Goal: Task Accomplishment & Management: Use online tool/utility

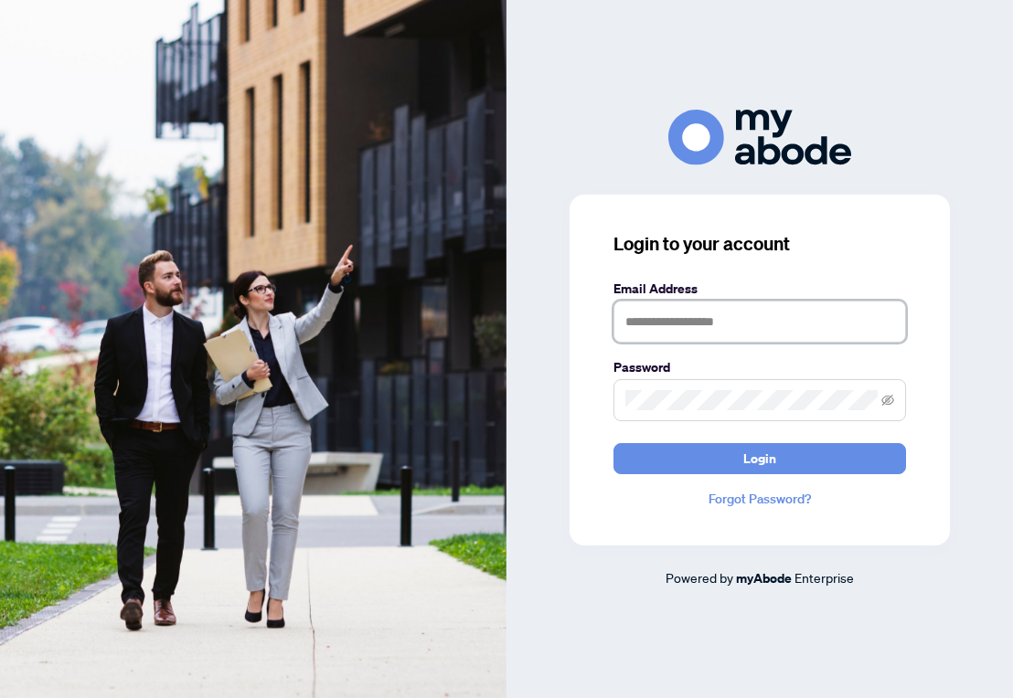
click at [687, 331] on input "text" at bounding box center [759, 322] width 292 height 42
type input "**********"
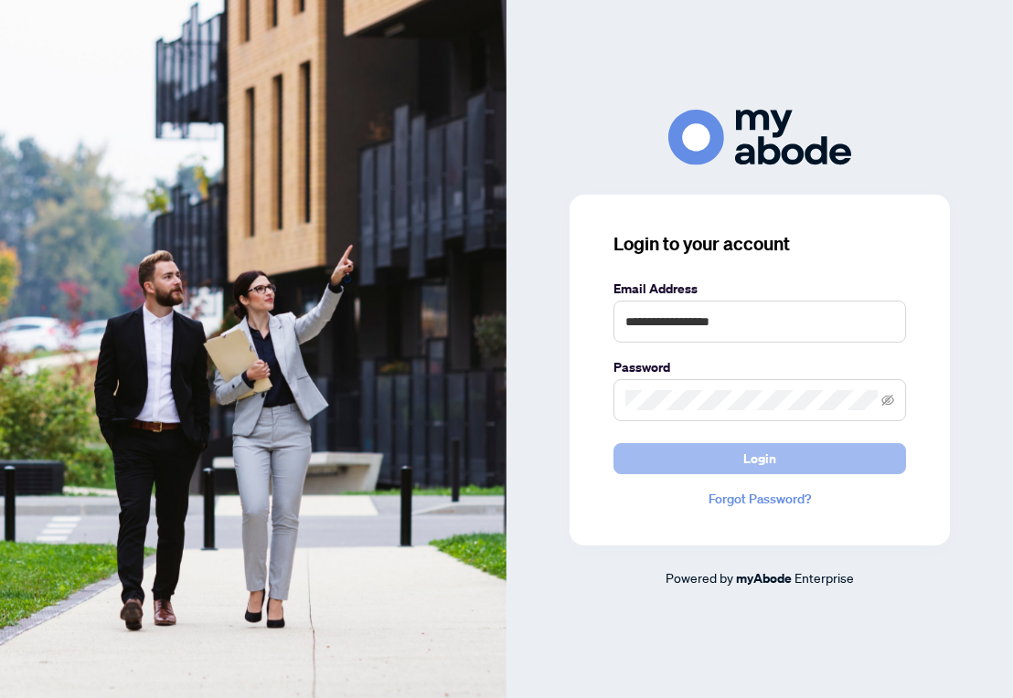
click at [740, 446] on button "Login" at bounding box center [759, 458] width 292 height 31
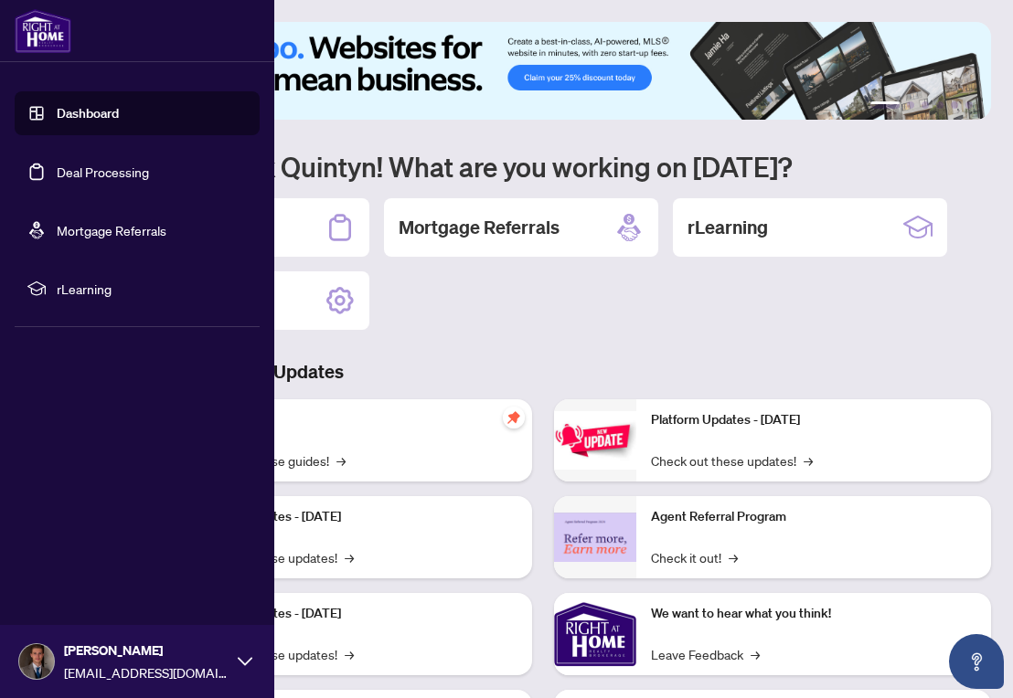
click at [69, 176] on link "Deal Processing" at bounding box center [103, 172] width 92 height 16
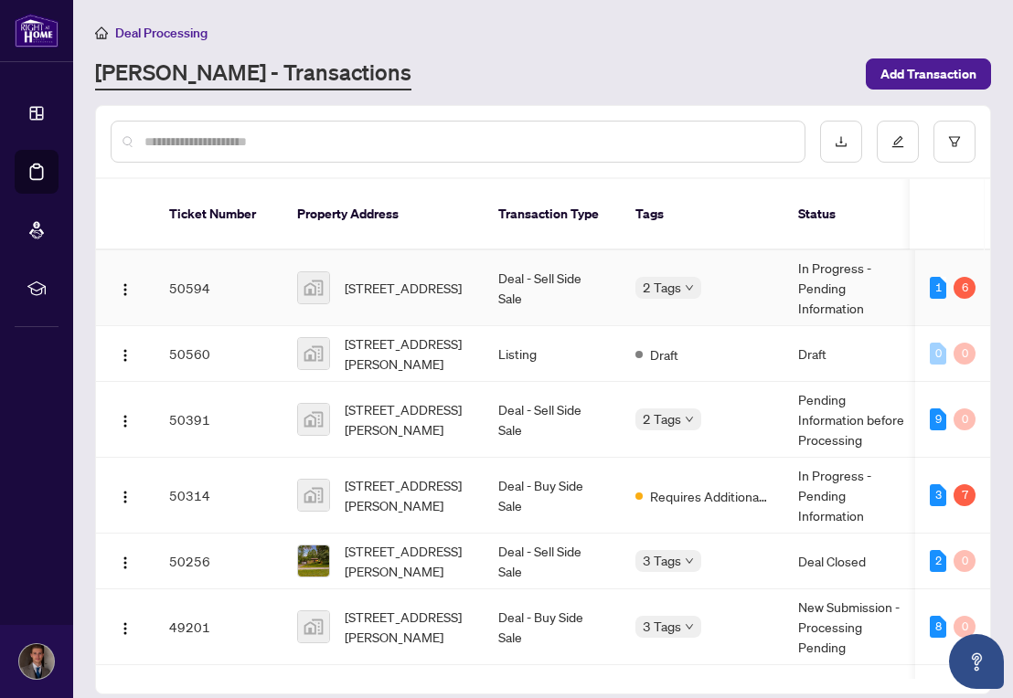
click at [505, 263] on td "Deal - Sell Side Sale" at bounding box center [551, 288] width 137 height 76
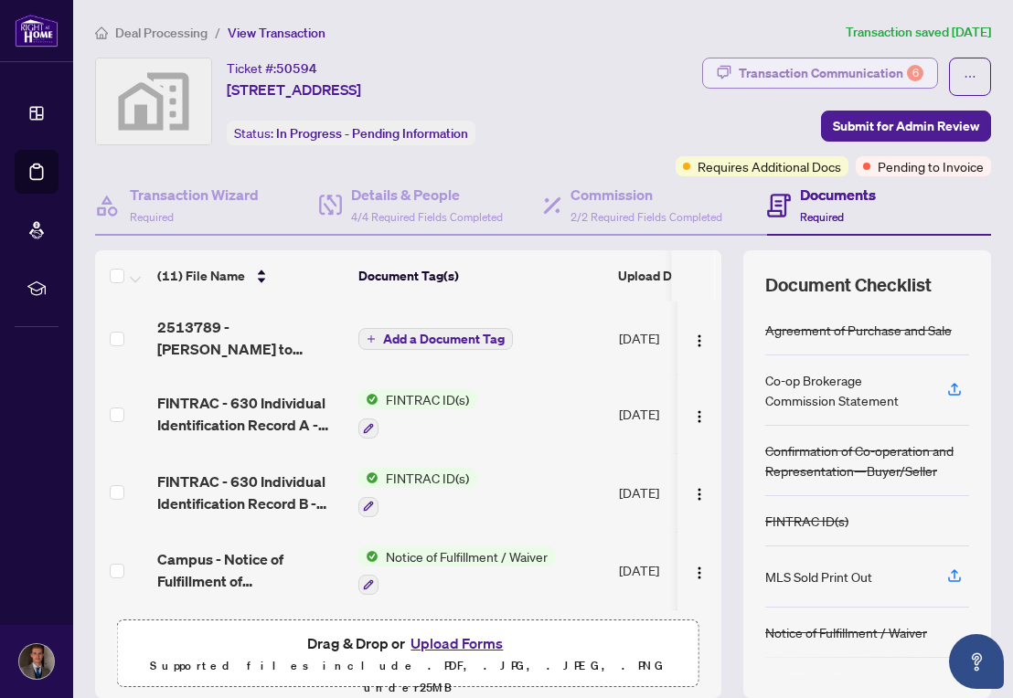
click at [870, 75] on div "Transaction Communication 6" at bounding box center [830, 72] width 185 height 29
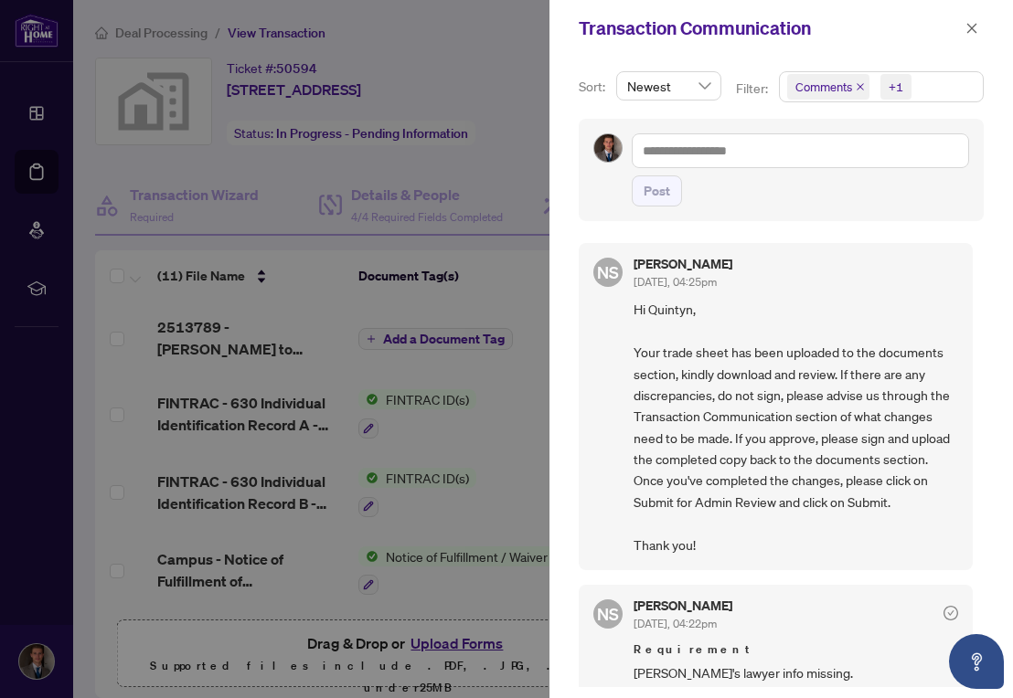
click at [460, 183] on div at bounding box center [506, 349] width 1013 height 698
click at [976, 27] on icon "close" at bounding box center [971, 28] width 13 height 13
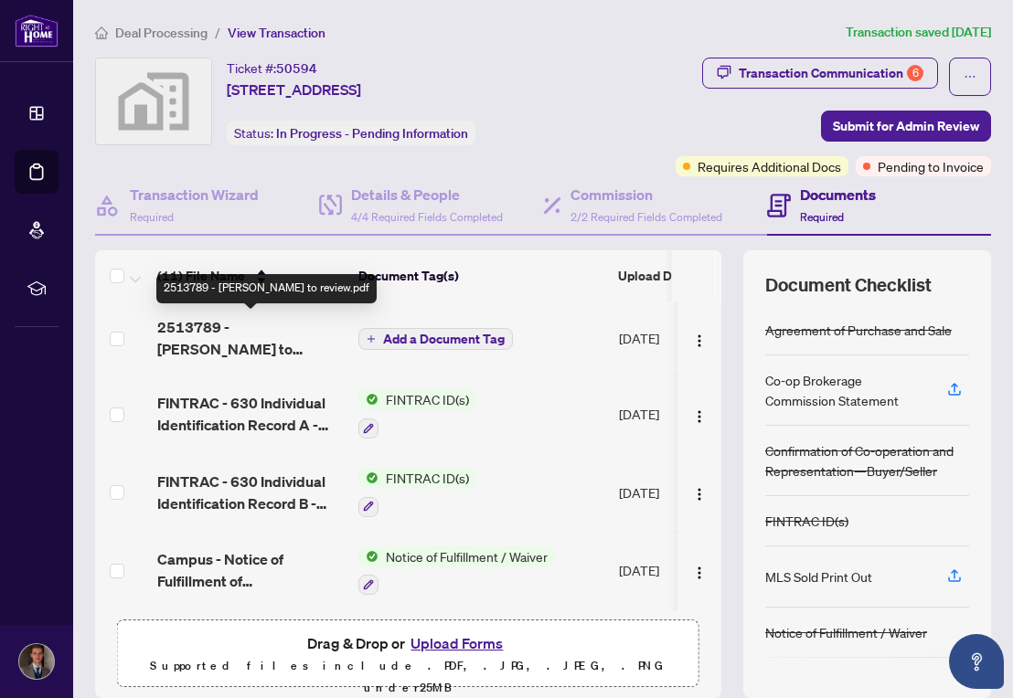
click at [296, 320] on span "2513789 - [PERSON_NAME] to review.pdf" at bounding box center [250, 338] width 186 height 44
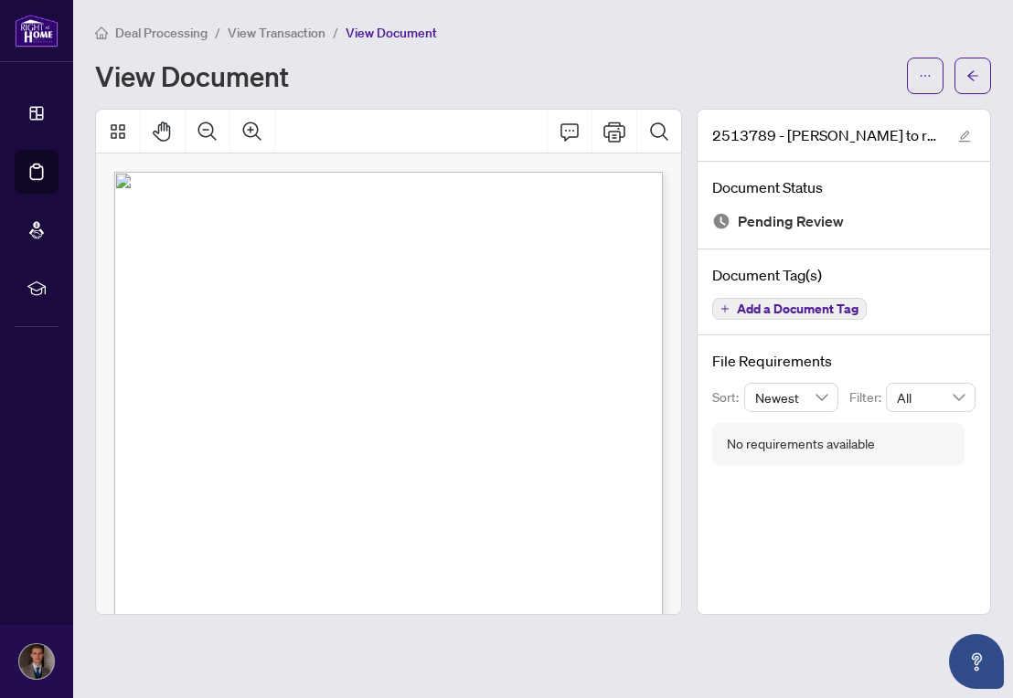
click at [291, 35] on span "View Transaction" at bounding box center [277, 33] width 98 height 16
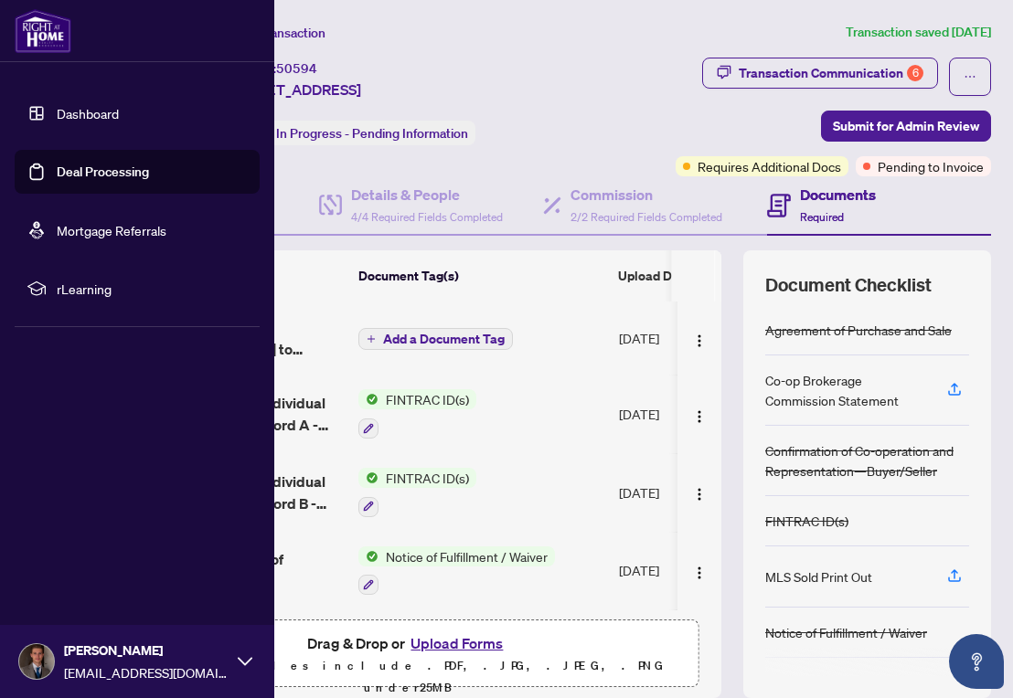
click at [57, 178] on link "Deal Processing" at bounding box center [103, 172] width 92 height 16
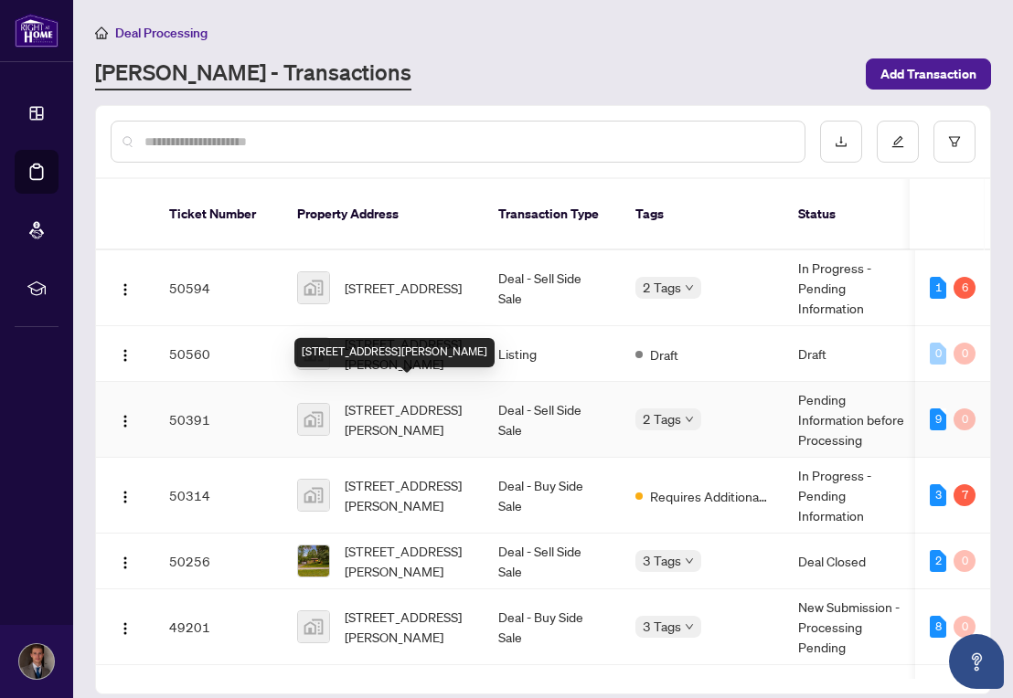
click at [461, 408] on span "[STREET_ADDRESS][PERSON_NAME]" at bounding box center [407, 419] width 124 height 40
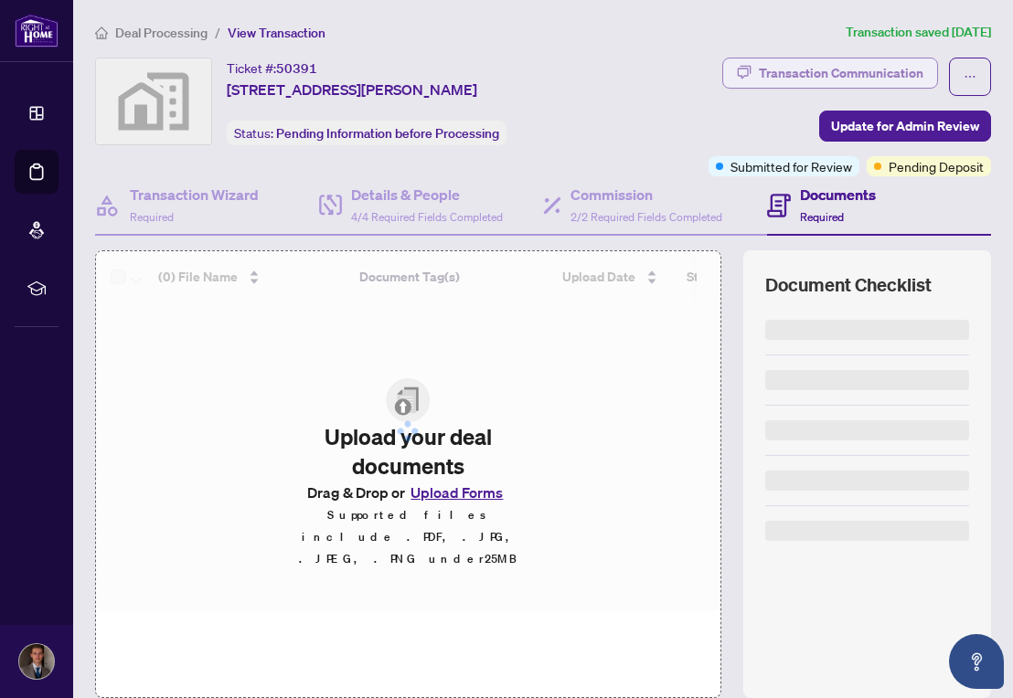
click at [881, 79] on div "Transaction Communication" at bounding box center [840, 72] width 164 height 29
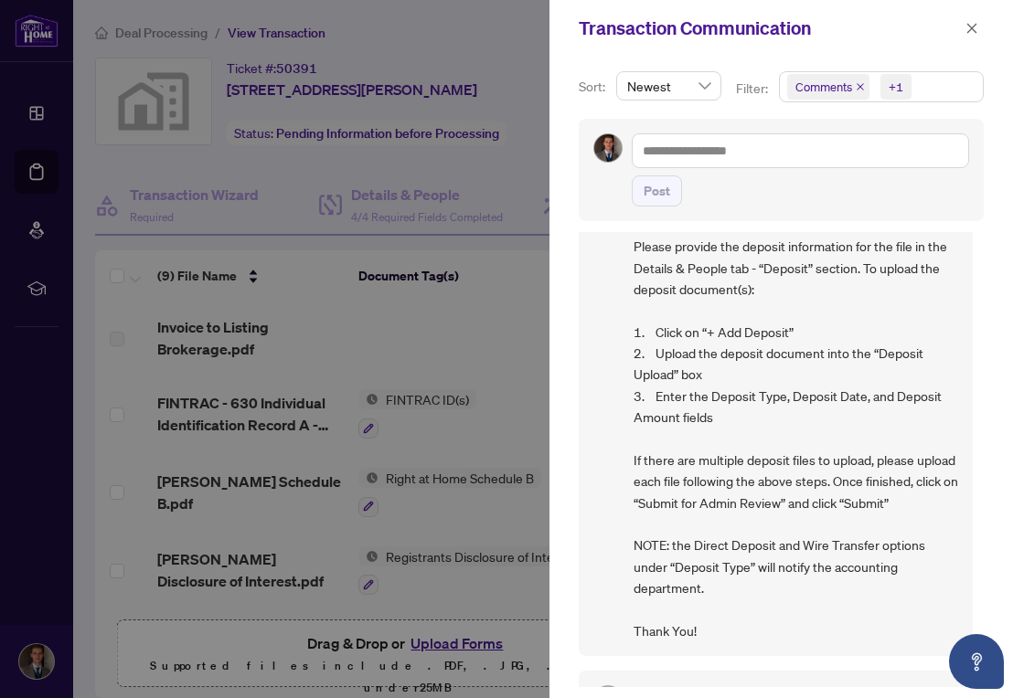
scroll to position [104, 0]
click at [506, 253] on div at bounding box center [506, 349] width 1013 height 698
click at [966, 26] on icon "close" at bounding box center [971, 28] width 13 height 13
